Goal: Task Accomplishment & Management: Manage account settings

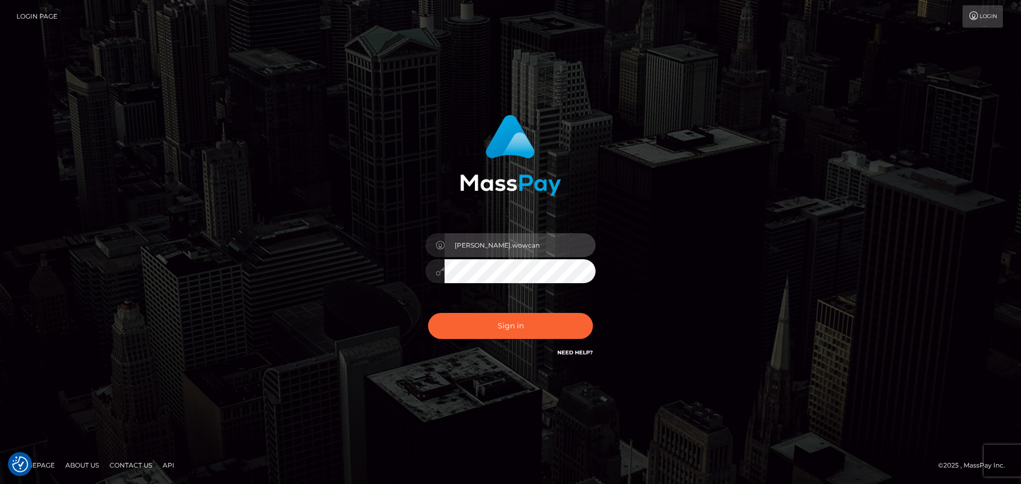
click at [529, 244] on input "Dmitri.wowcan" at bounding box center [519, 245] width 151 height 24
type input "Dmitri.rollacan"
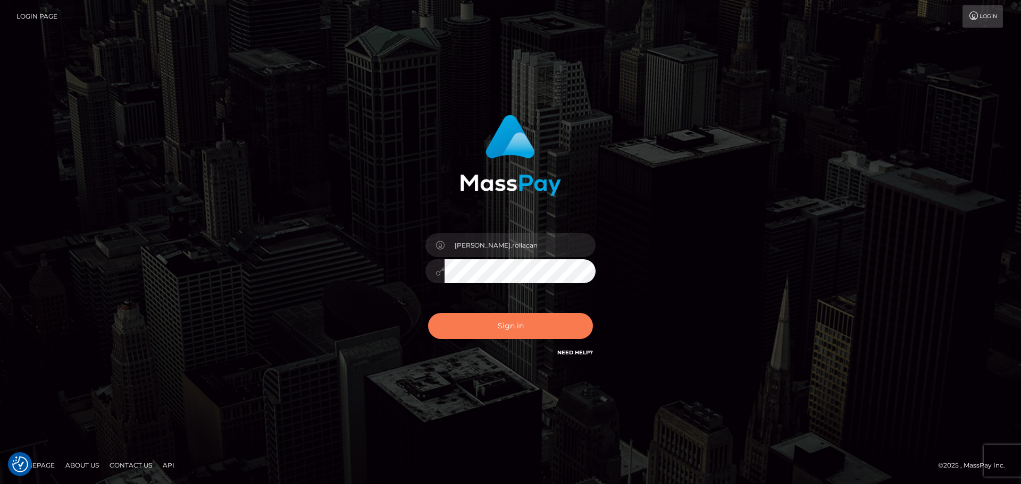
click at [516, 317] on button "Sign in" at bounding box center [510, 326] width 165 height 26
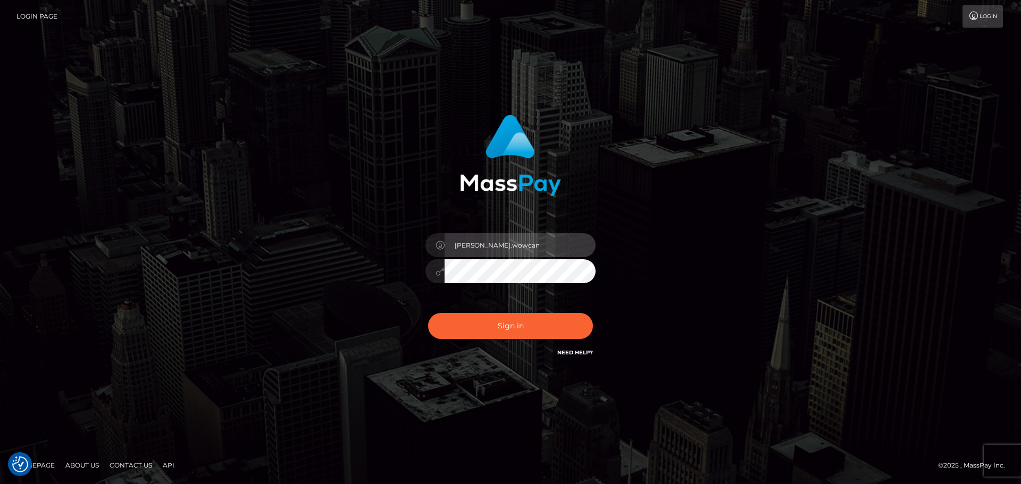
click at [556, 243] on input "Dmitri.wowcan" at bounding box center [519, 245] width 151 height 24
type input "Dmitri.rollacan"
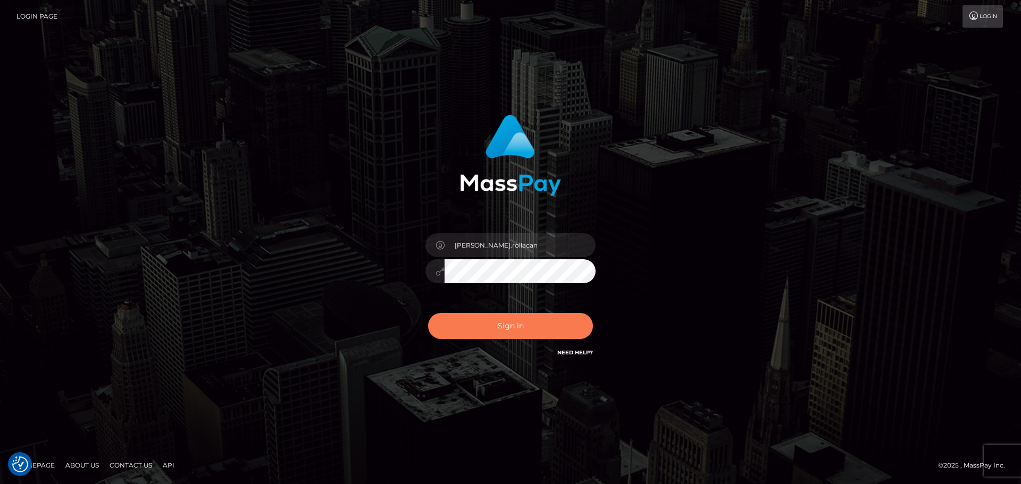
click at [507, 334] on button "Sign in" at bounding box center [510, 326] width 165 height 26
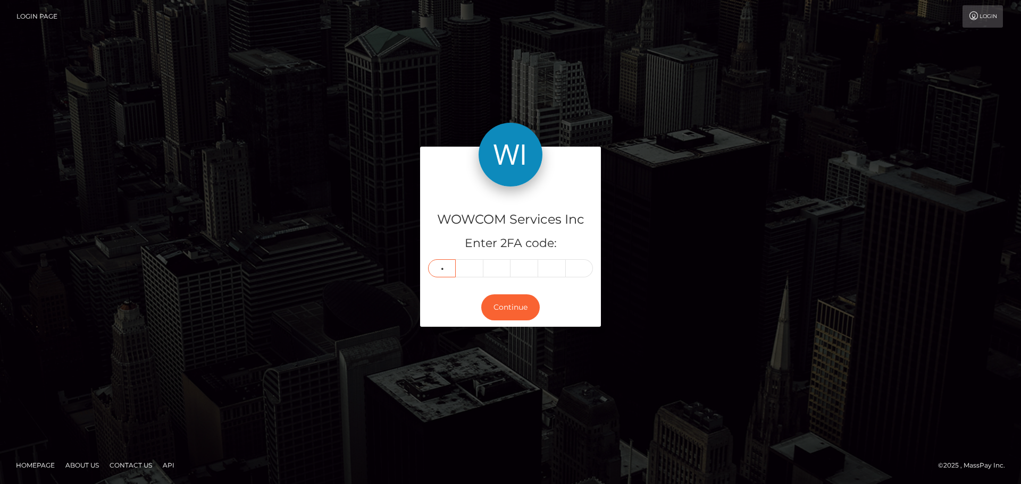
type input "7"
type input "3"
type input "2"
type input "4"
type input "6"
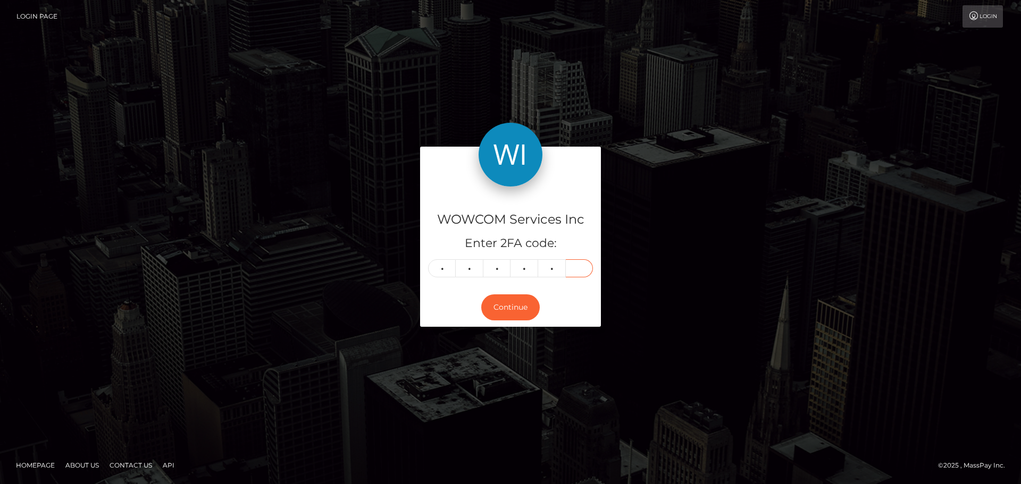
type input "2"
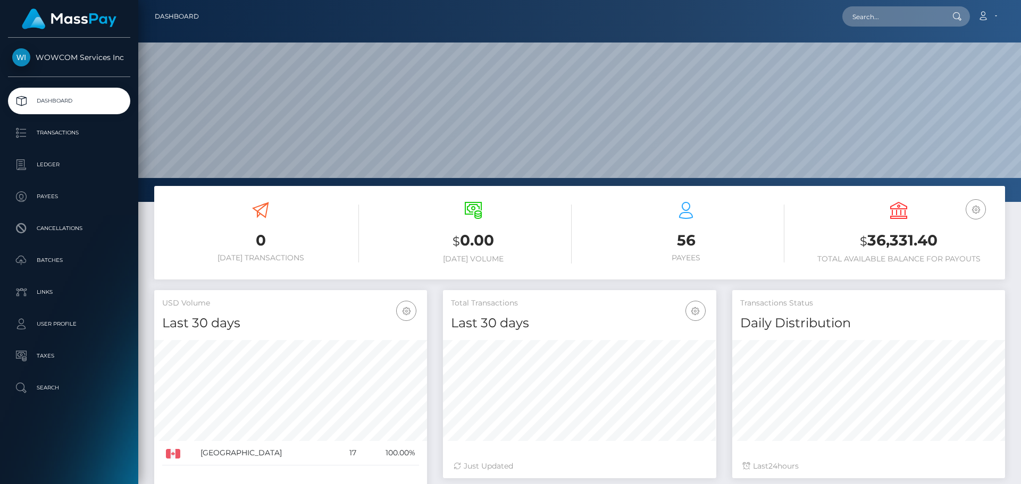
scroll to position [189, 273]
drag, startPoint x: 944, startPoint y: 239, endPoint x: 870, endPoint y: 243, distance: 73.5
click at [870, 243] on h3 "$ 36,331.40" at bounding box center [898, 241] width 197 height 22
copy h3 "36,331.40"
